Goal: Task Accomplishment & Management: Complete application form

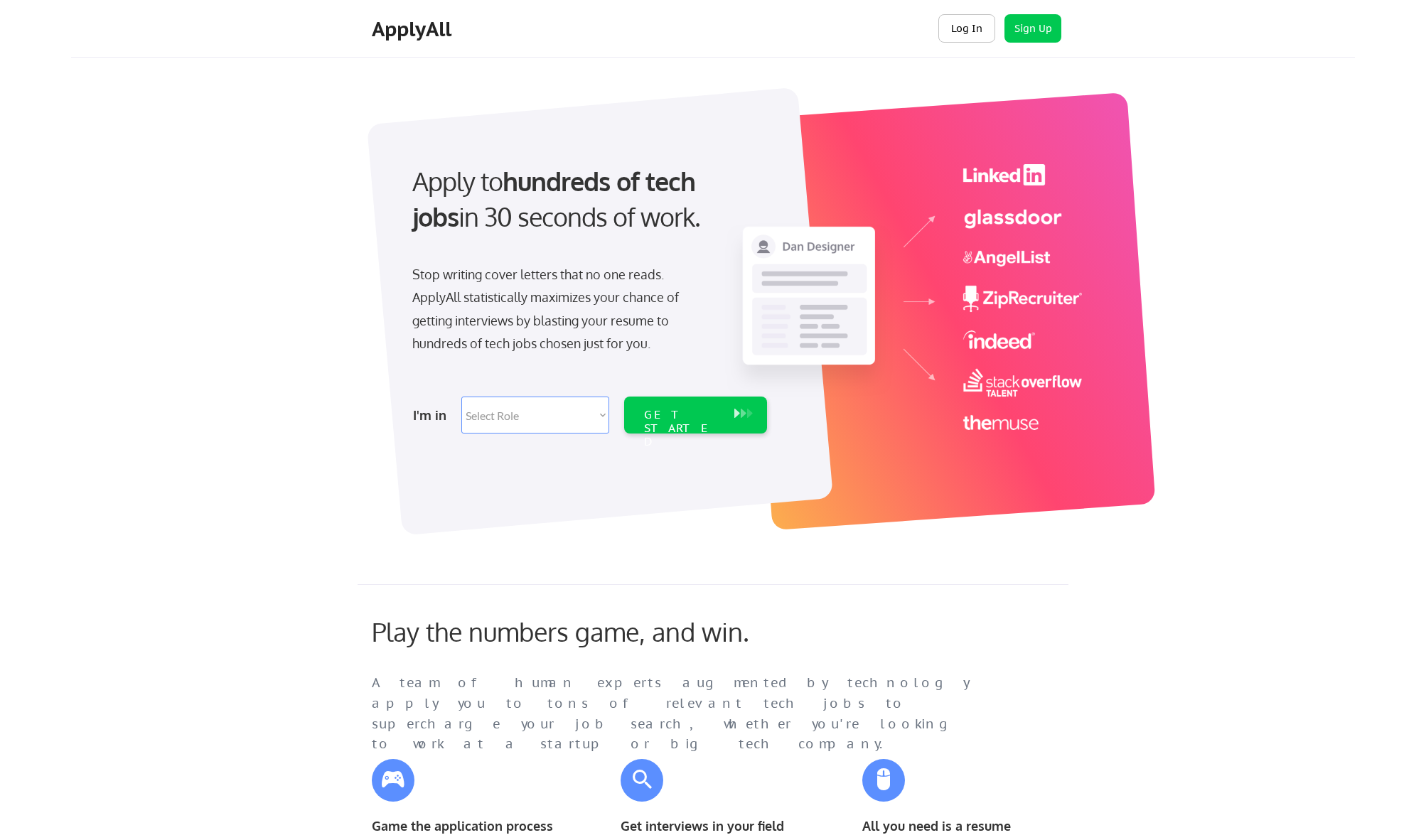
click at [975, 28] on button "Log In" at bounding box center [966, 28] width 57 height 28
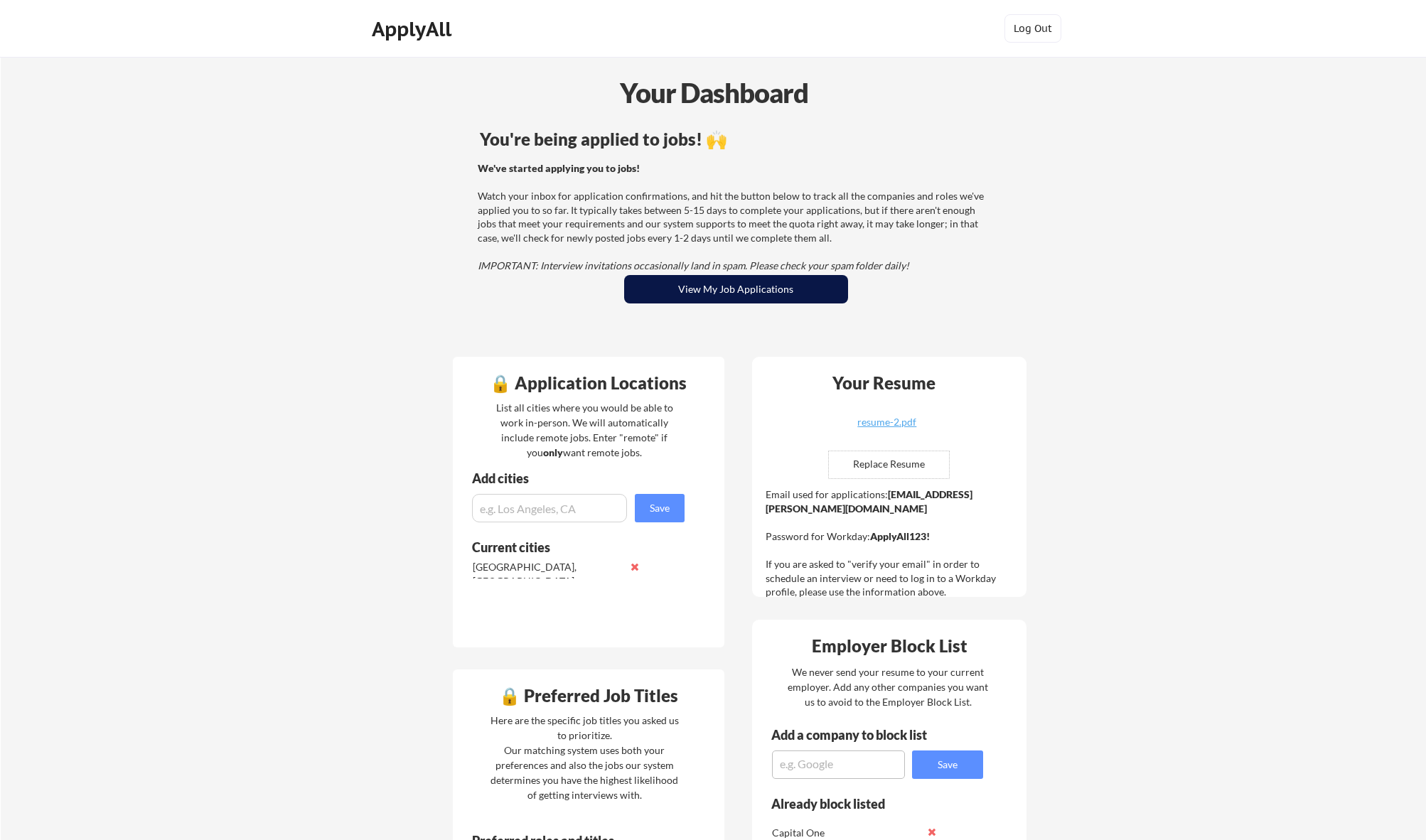
click at [746, 296] on button "View My Job Applications" at bounding box center [736, 289] width 224 height 28
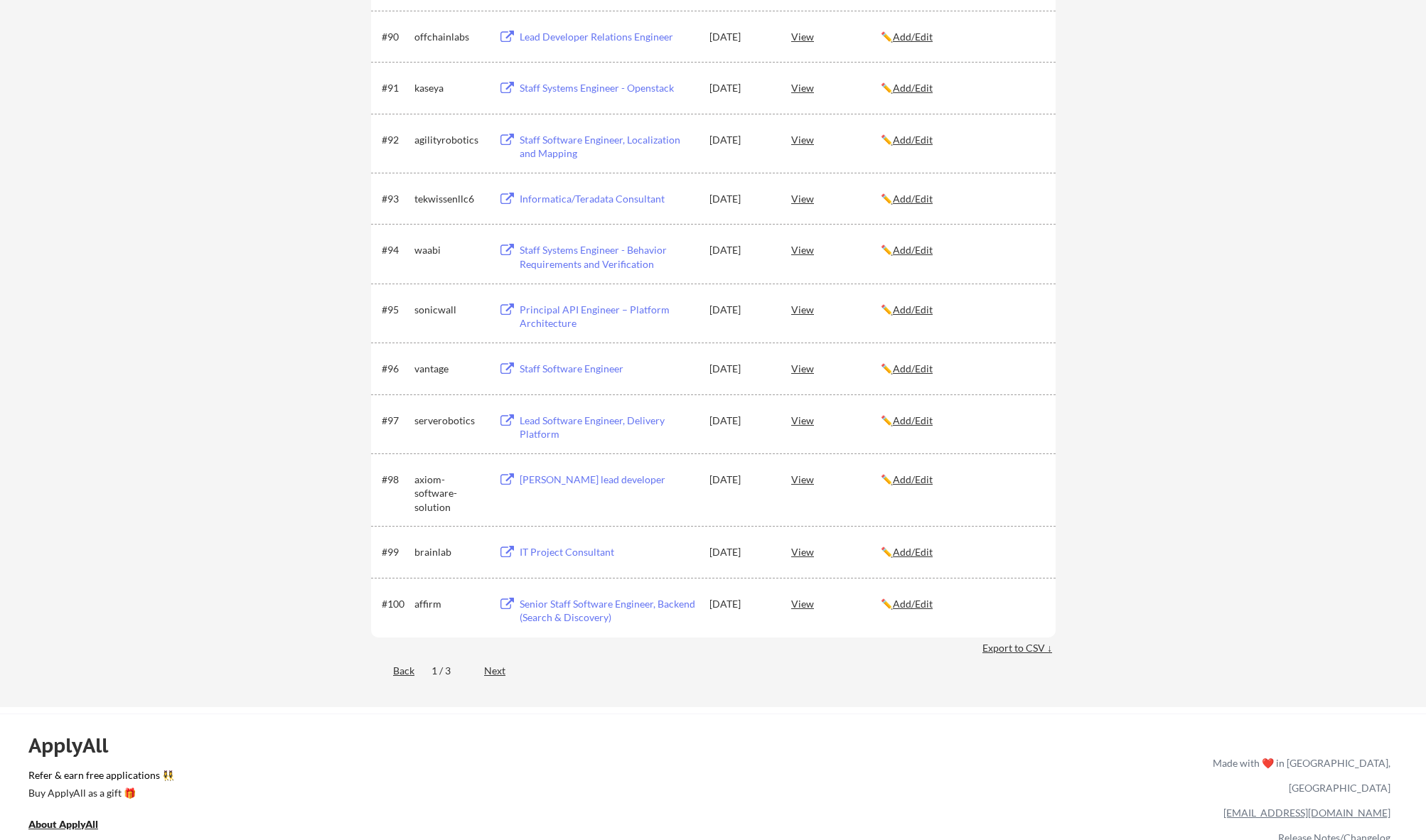
scroll to position [5204, 0]
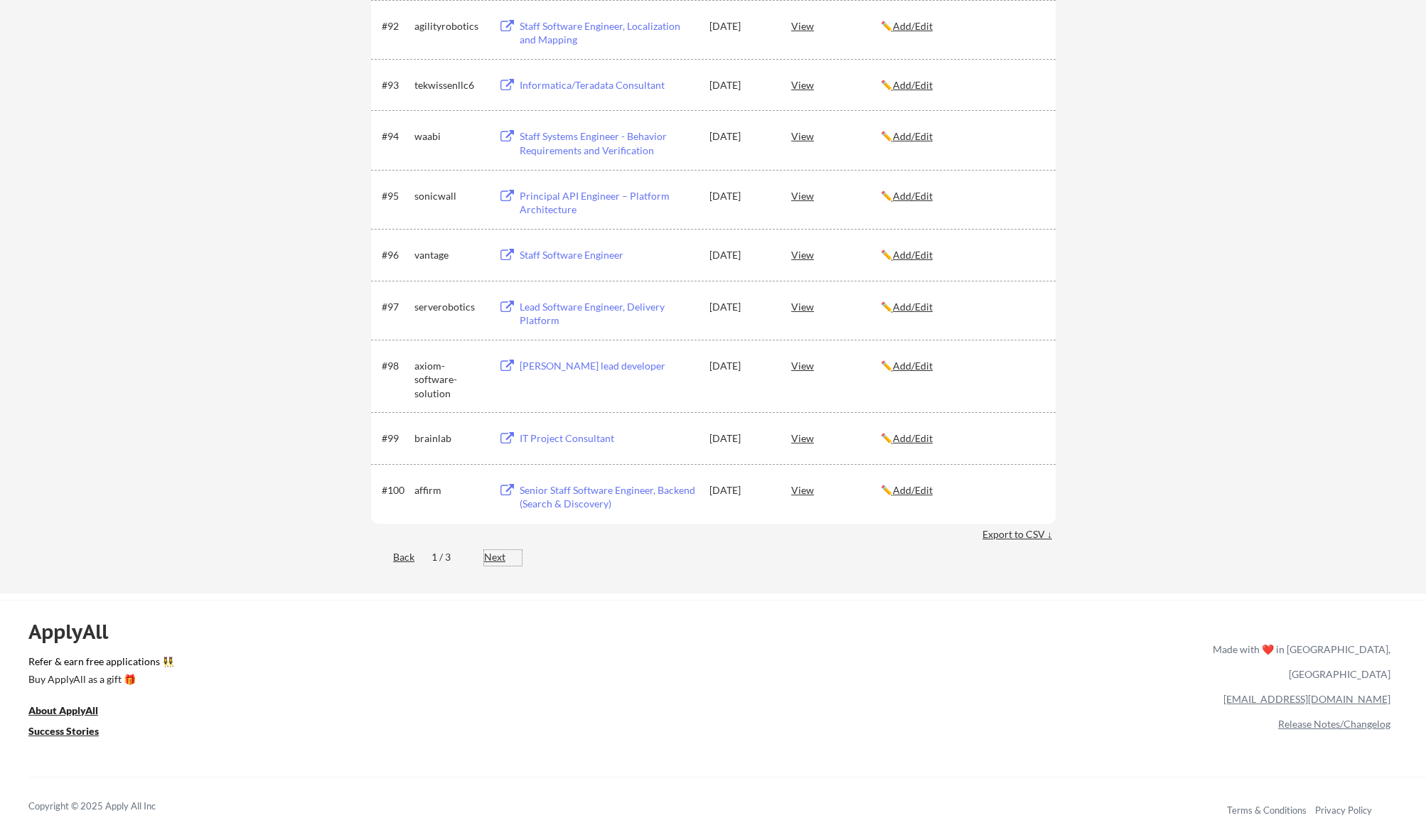
click at [500, 555] on div "Next" at bounding box center [502, 557] width 37 height 15
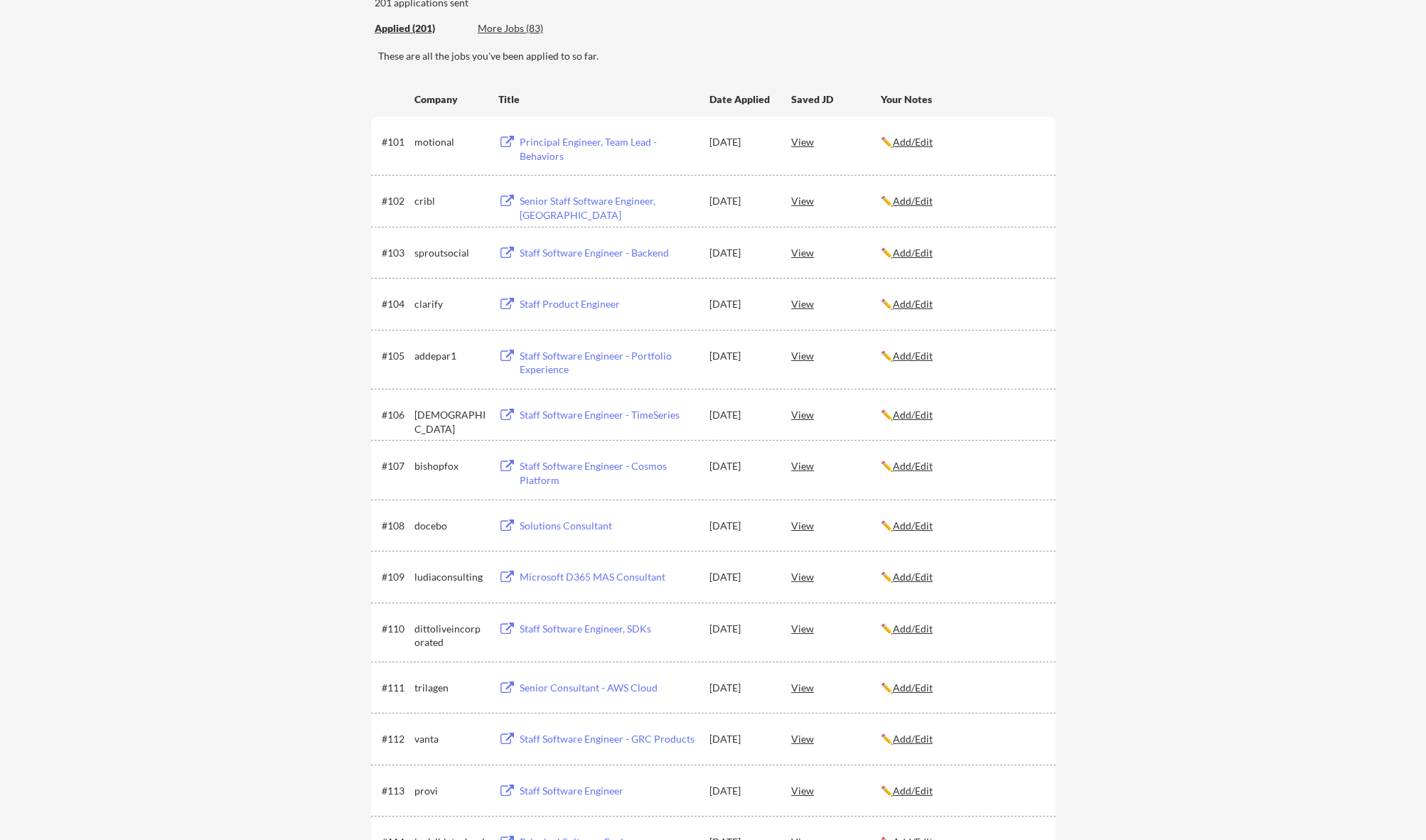
scroll to position [158, 0]
click at [523, 205] on div "Senior Staff Software Engineer, Lake" at bounding box center [608, 211] width 177 height 28
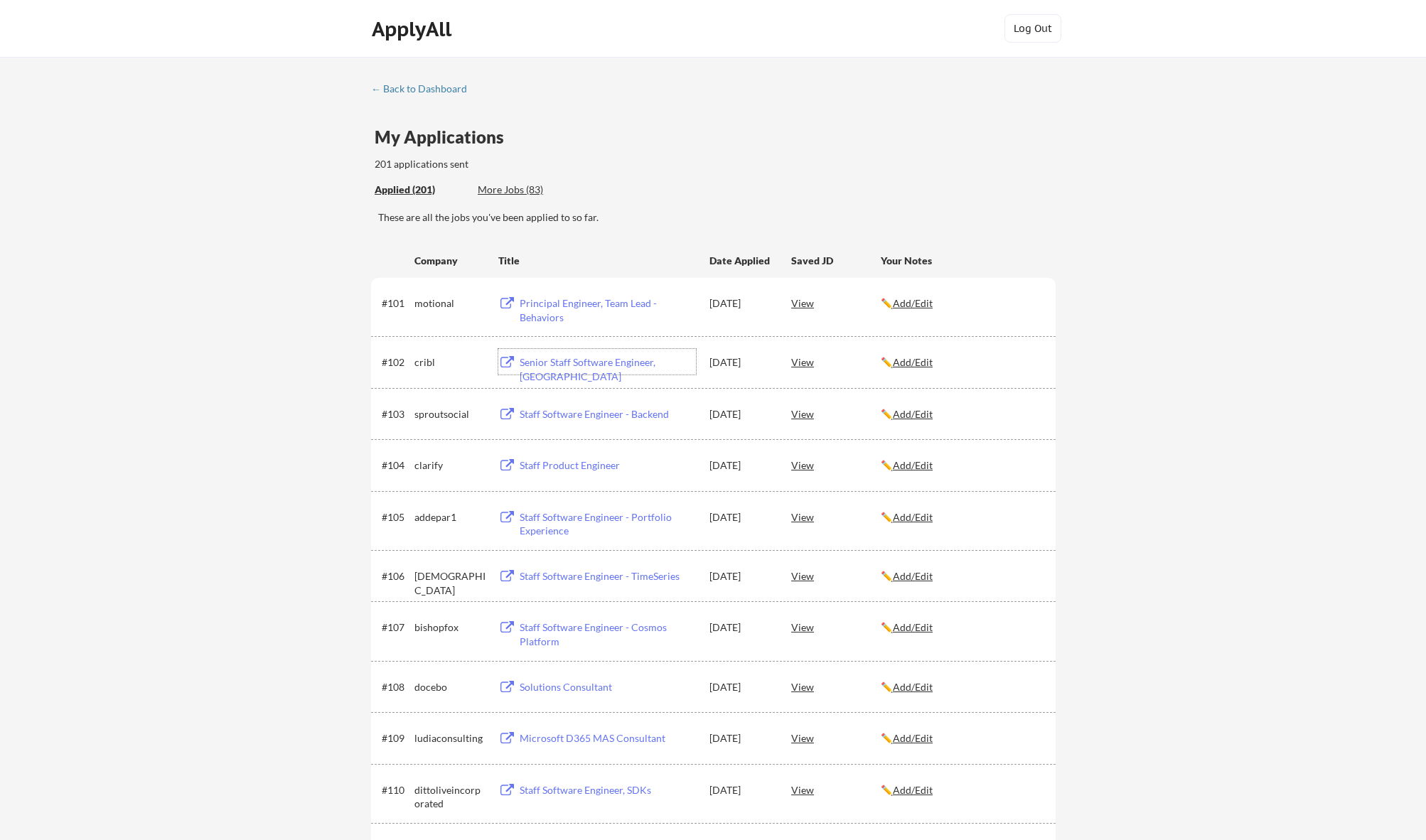
scroll to position [0, 0]
click at [504, 195] on div "More Jobs (83)" at bounding box center [530, 190] width 105 height 15
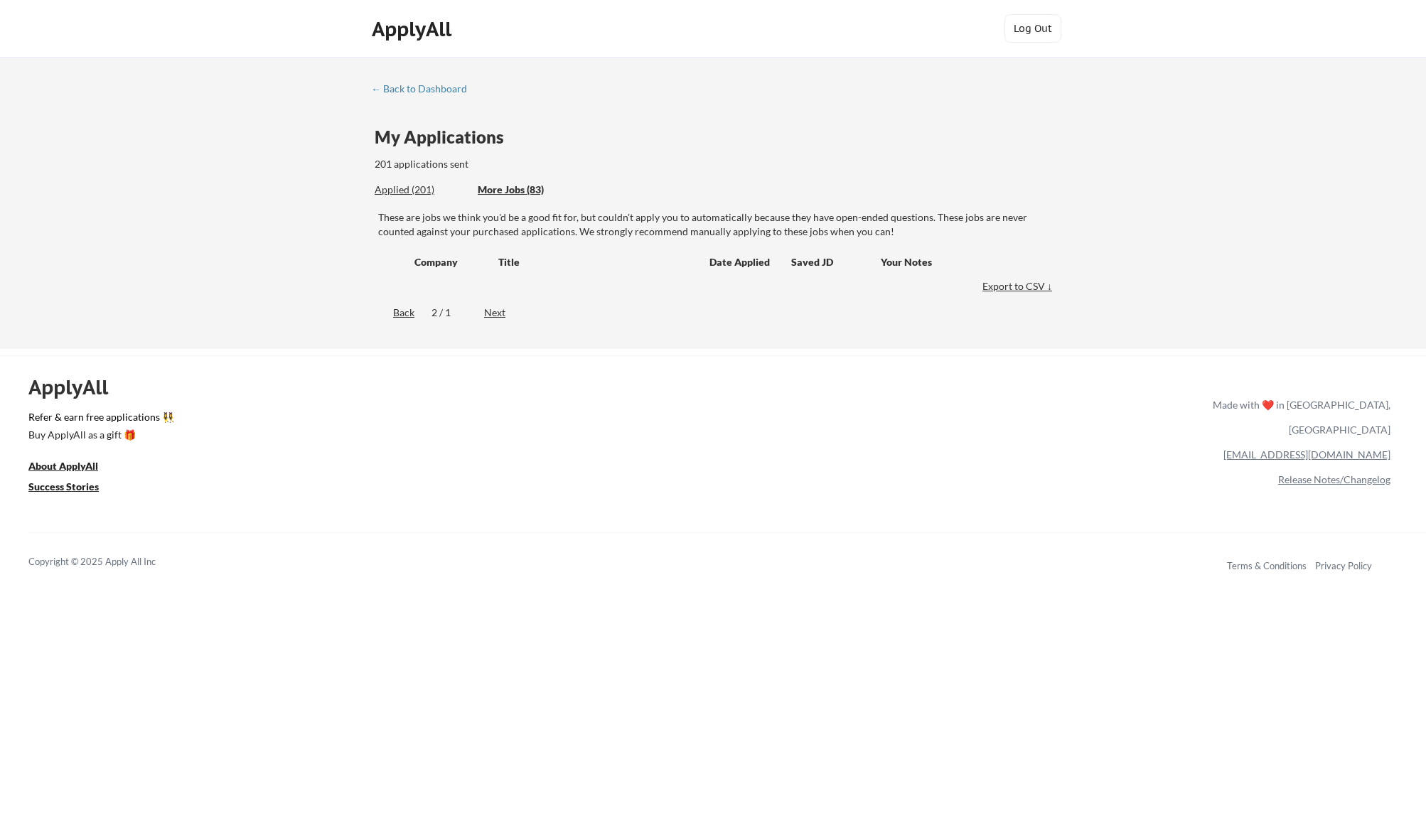
click at [499, 313] on div "Next" at bounding box center [502, 313] width 37 height 15
click at [401, 310] on div "Back" at bounding box center [392, 313] width 44 height 15
click at [498, 318] on div "Next" at bounding box center [502, 313] width 37 height 15
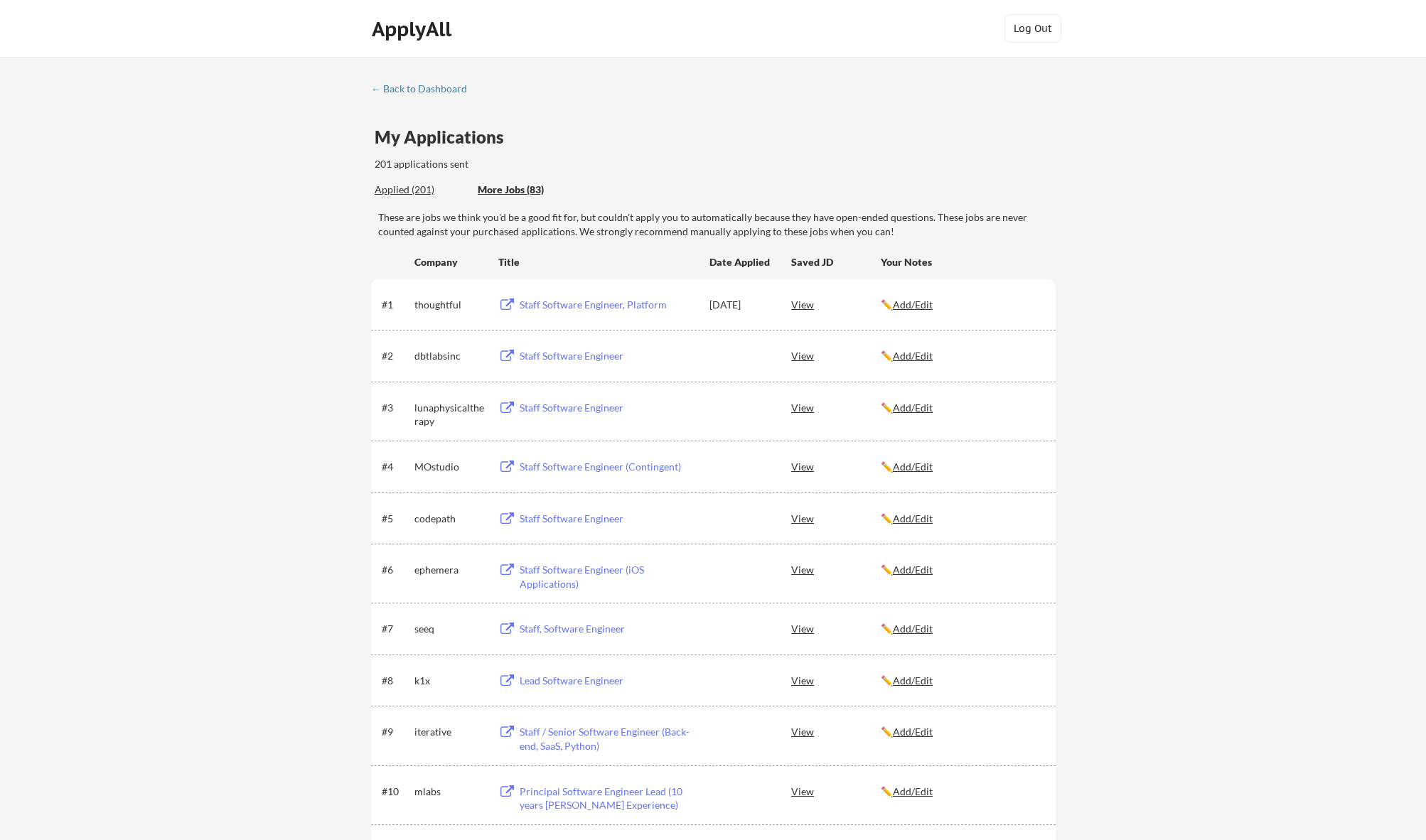
click at [407, 89] on div "← Back to Dashboard" at bounding box center [424, 89] width 106 height 10
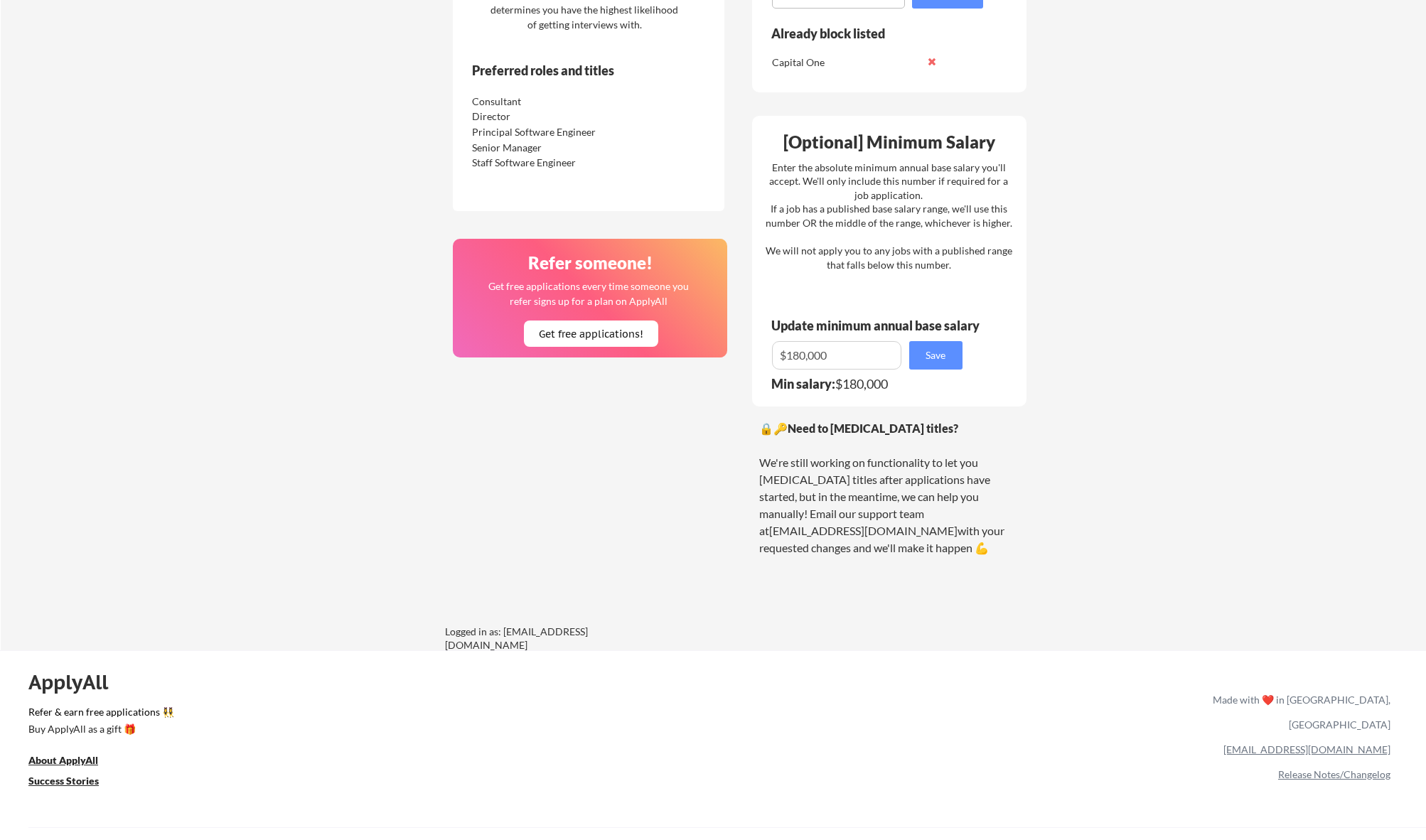
scroll to position [771, 0]
click at [1356, 742] on link "[EMAIL_ADDRESS][DOMAIN_NAME]" at bounding box center [1307, 748] width 167 height 12
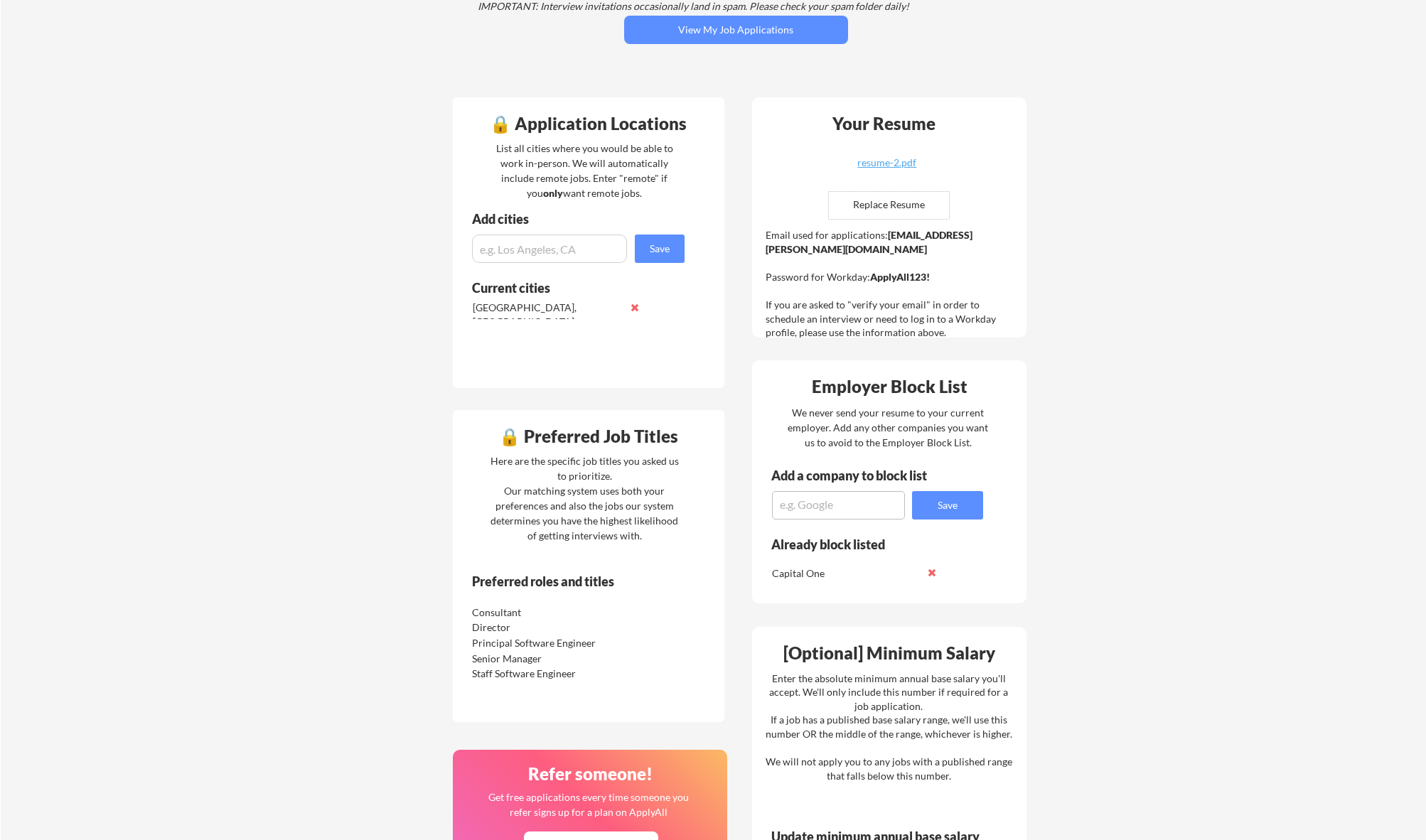
scroll to position [1, 0]
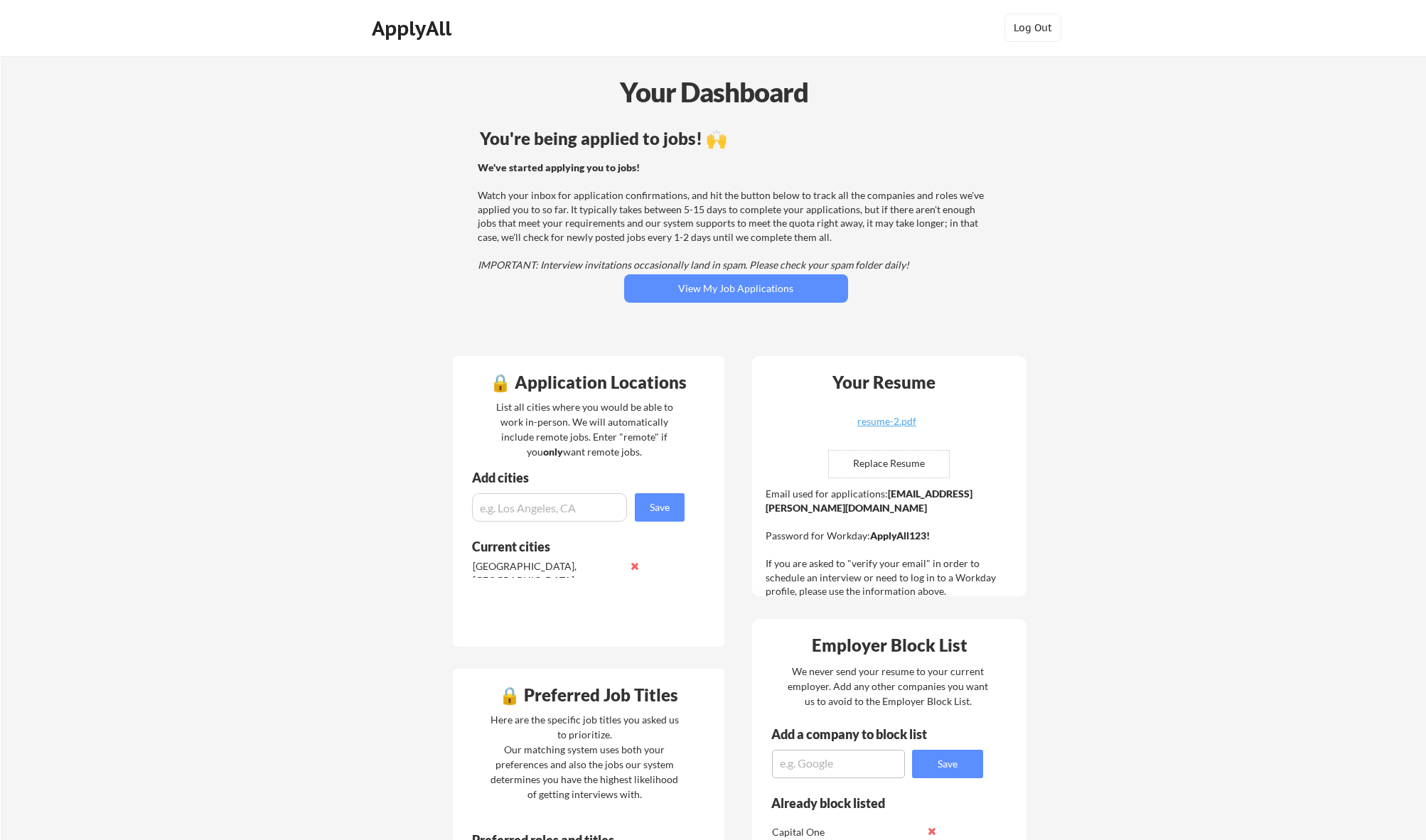
click at [894, 475] on input "file" at bounding box center [888, 463] width 120 height 27
type input "C:\fakepath\cv.pdf"
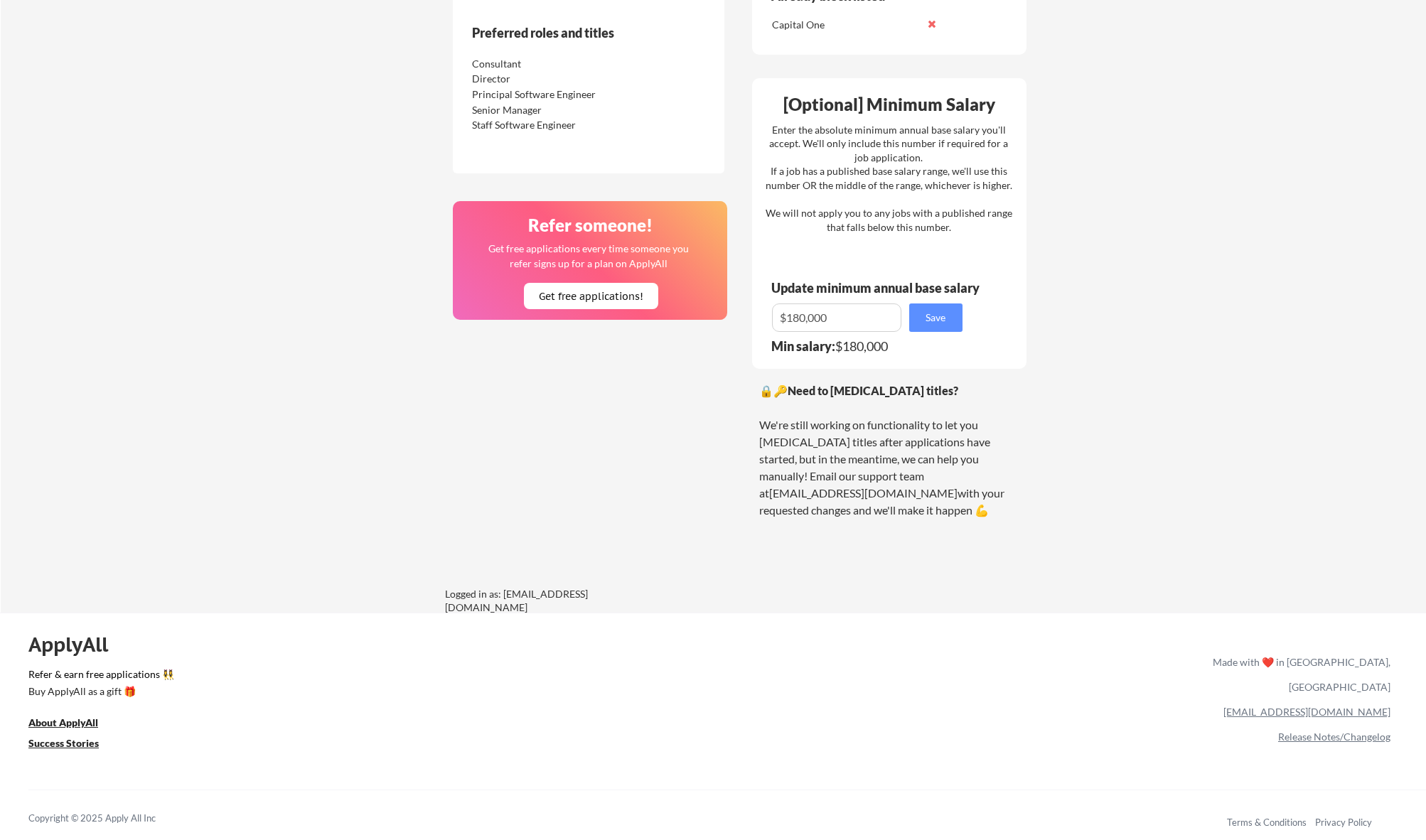
scroll to position [808, 0]
